Goal: Check status: Check status

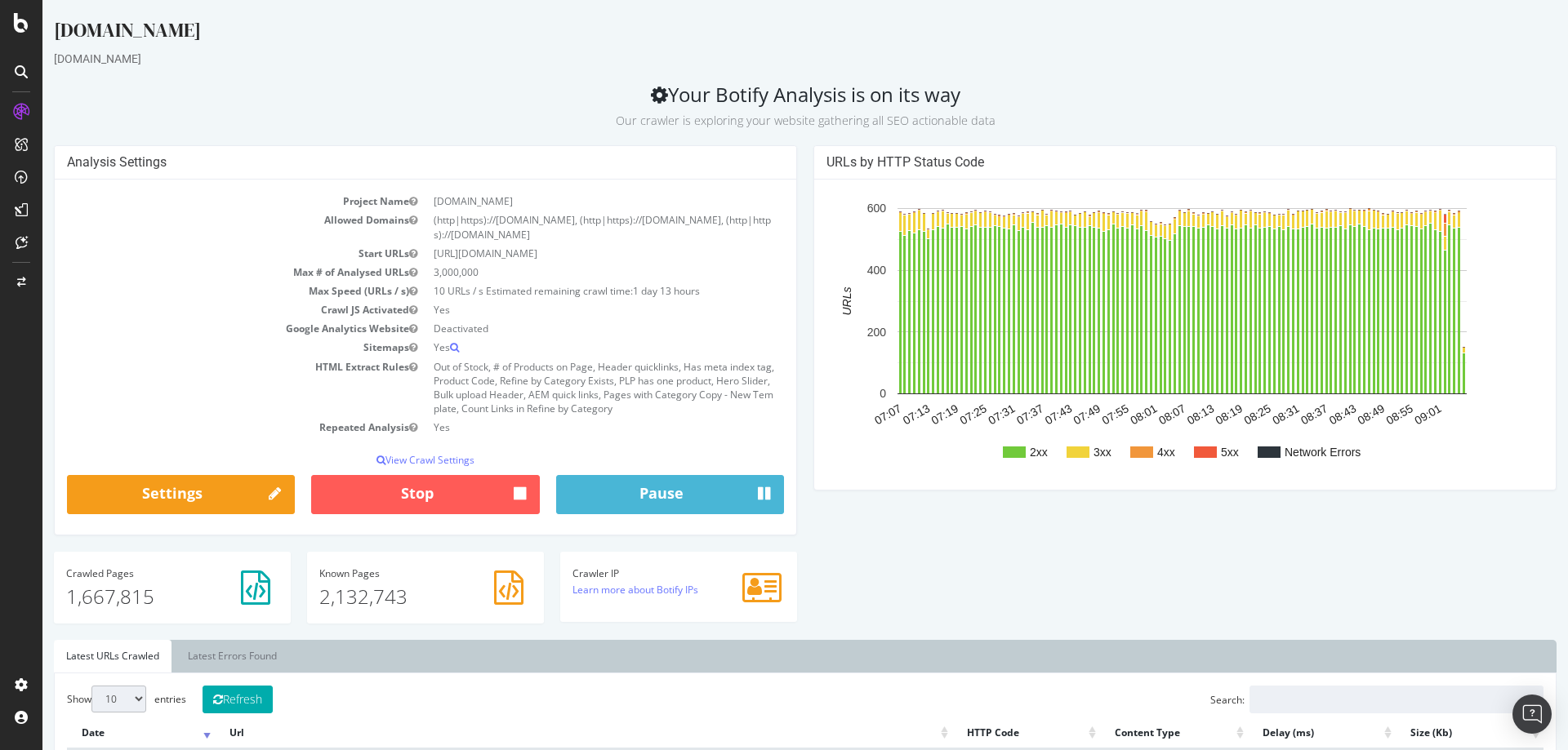
click at [795, 455] on div "Analysis Settings Project Name [DOMAIN_NAME] Allowed Domains (http|https)://[DO…" at bounding box center [425, 348] width 759 height 407
click at [98, 247] on div "CustomReports" at bounding box center [100, 248] width 80 height 17
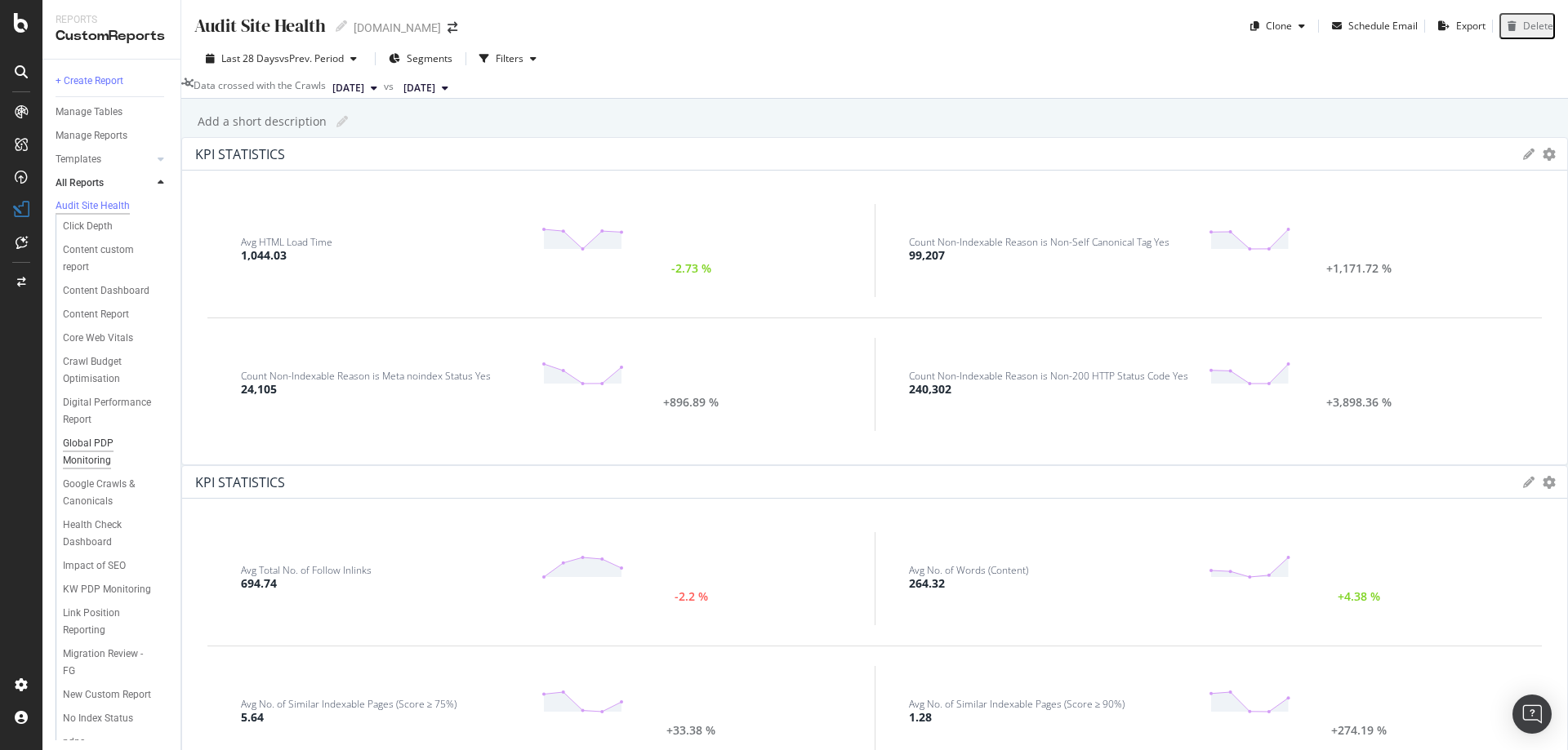
click at [85, 455] on div "Global PDP Monitoring" at bounding box center [108, 452] width 92 height 34
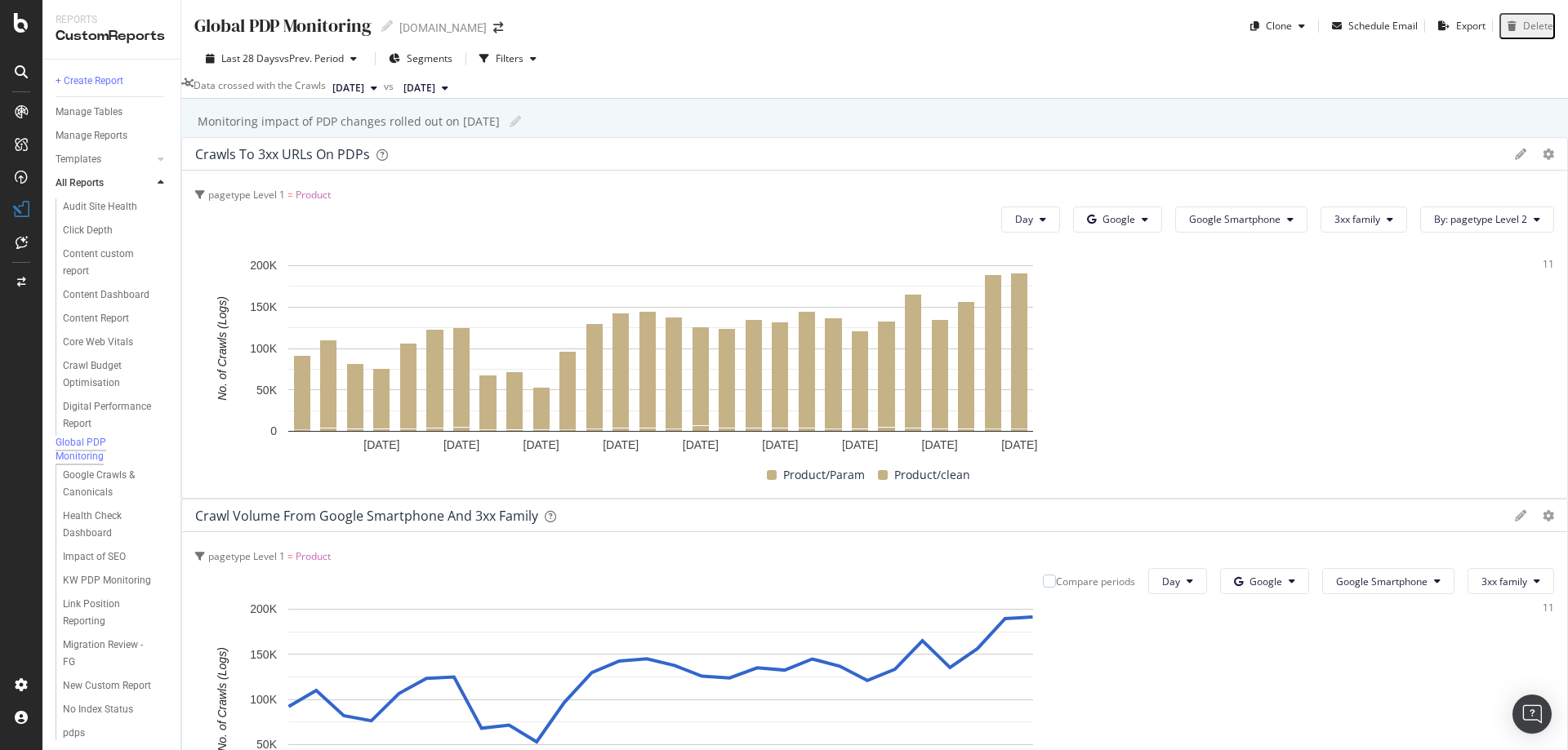
click at [436, 85] on span "[DATE]" at bounding box center [419, 88] width 32 height 15
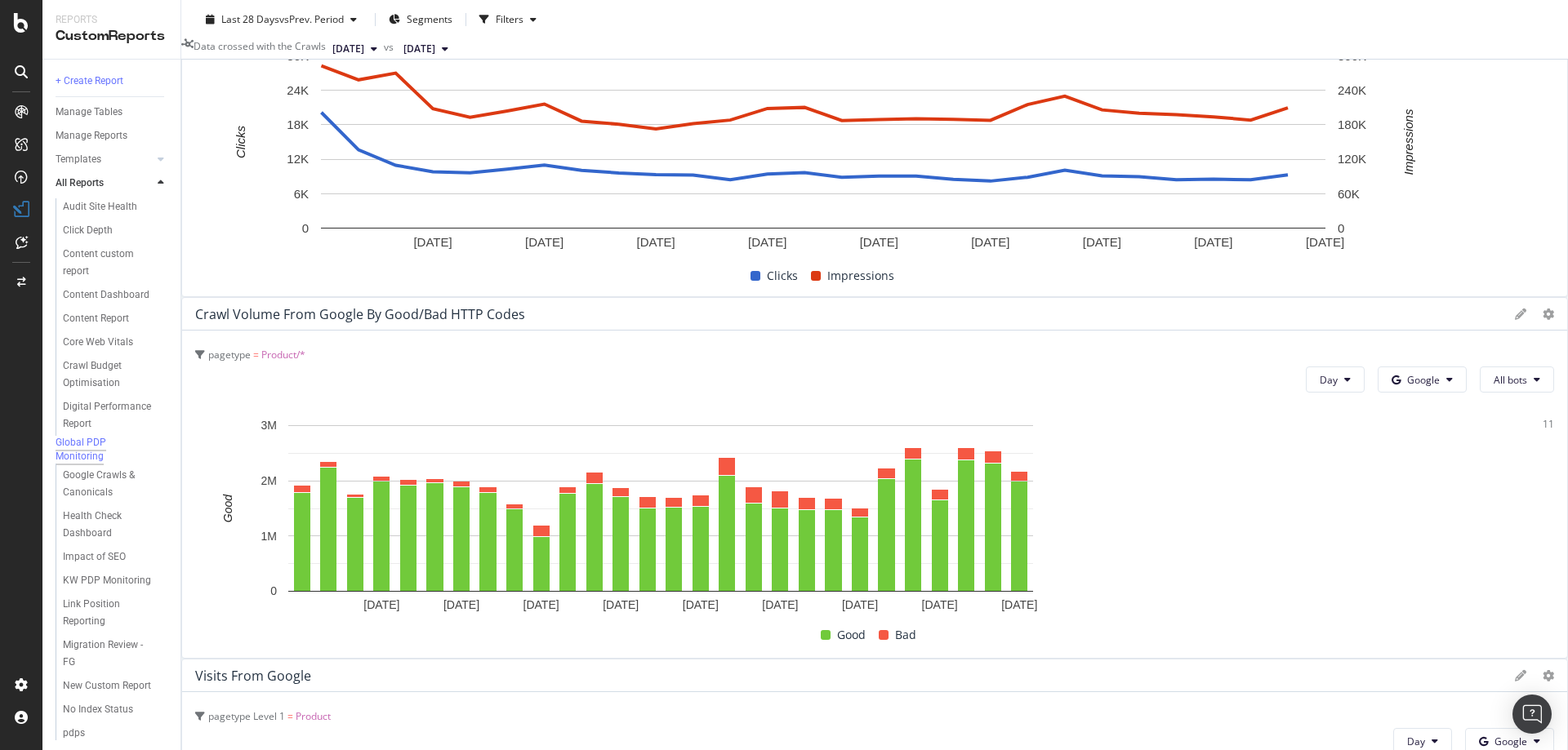
scroll to position [980, 0]
